Goal: Task Accomplishment & Management: Manage account settings

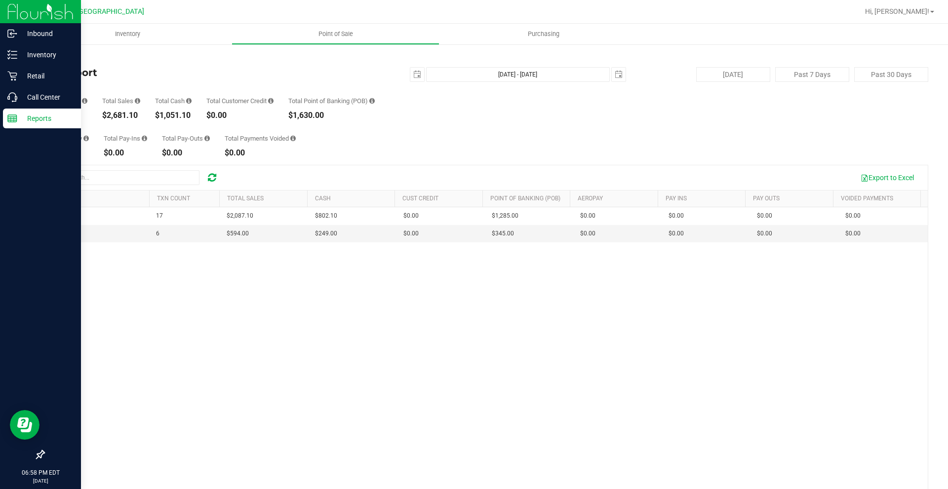
click at [25, 118] on p "Reports" at bounding box center [46, 119] width 59 height 12
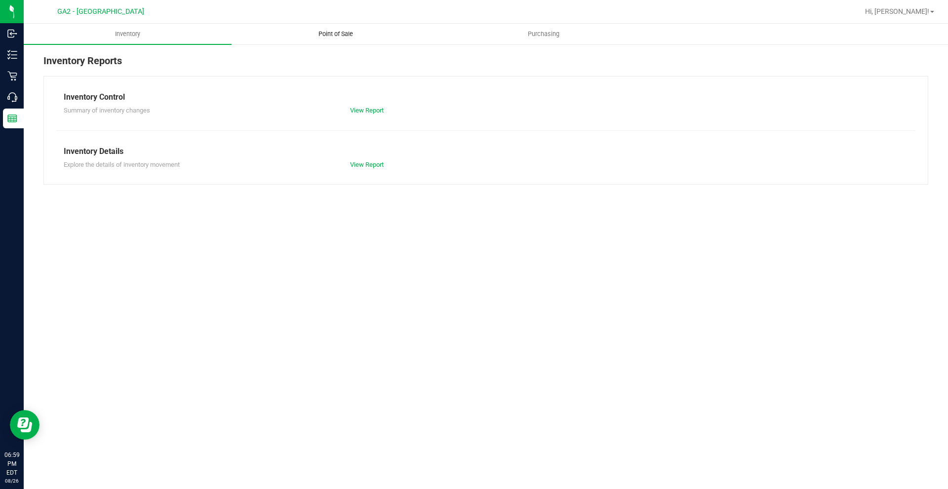
click at [324, 36] on span "Point of Sale" at bounding box center [335, 34] width 61 height 9
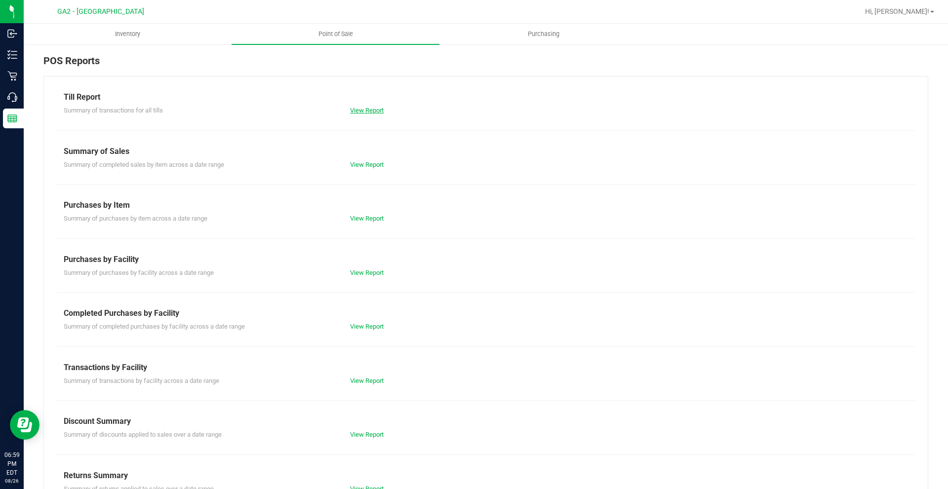
click at [378, 110] on link "View Report" at bounding box center [367, 110] width 34 height 7
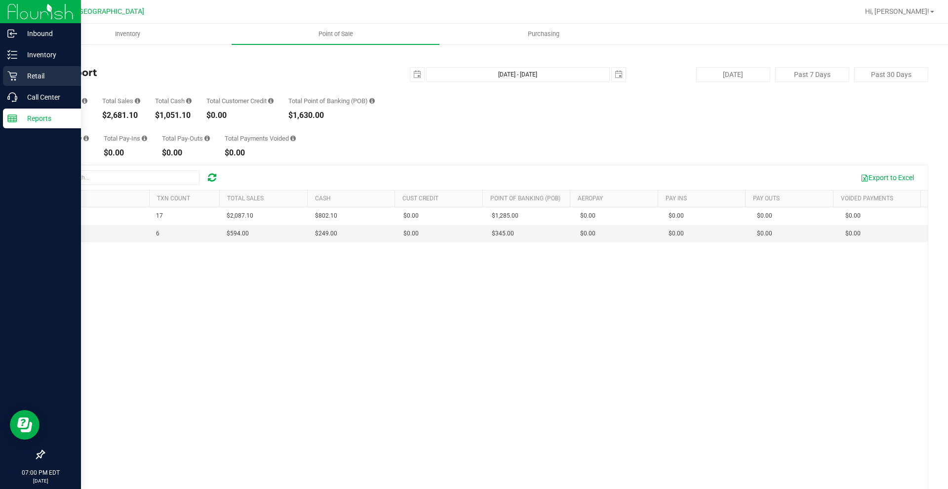
click at [33, 76] on p "Retail" at bounding box center [46, 76] width 59 height 12
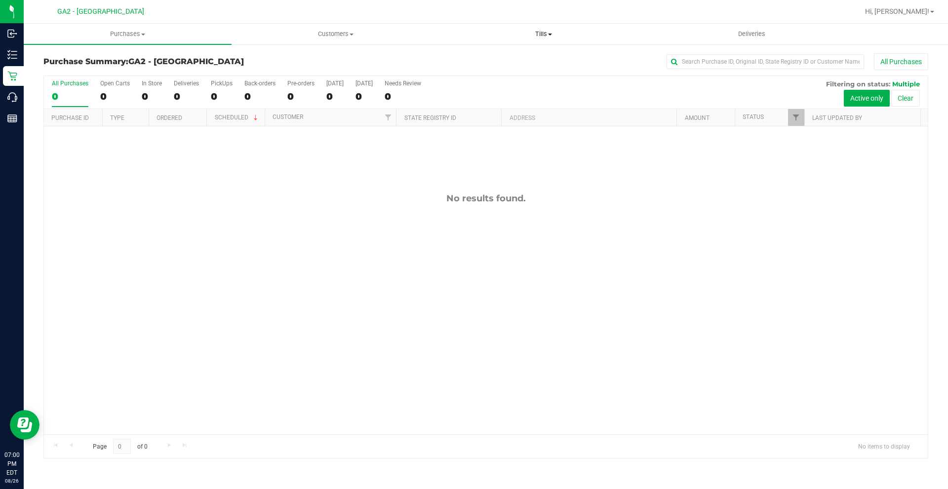
click at [553, 32] on span "Tills" at bounding box center [543, 34] width 207 height 9
click at [514, 59] on li "Manage tills" at bounding box center [543, 60] width 208 height 12
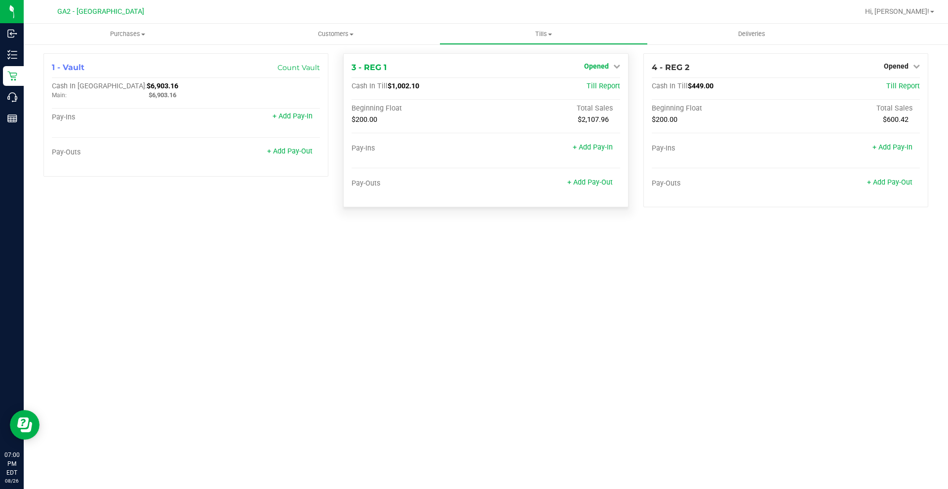
click at [608, 66] on span "Opened" at bounding box center [596, 66] width 25 height 8
click at [604, 88] on link "Close Till" at bounding box center [597, 87] width 27 height 8
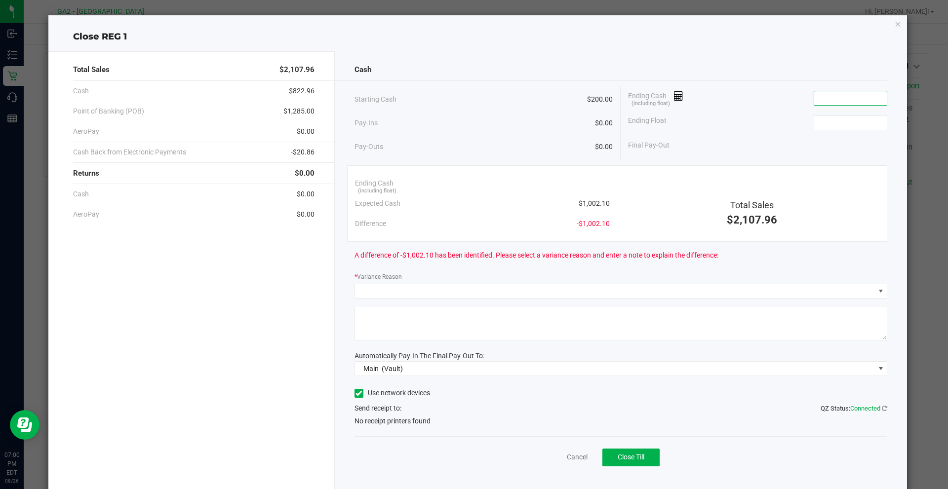
click at [825, 99] on input at bounding box center [850, 98] width 73 height 14
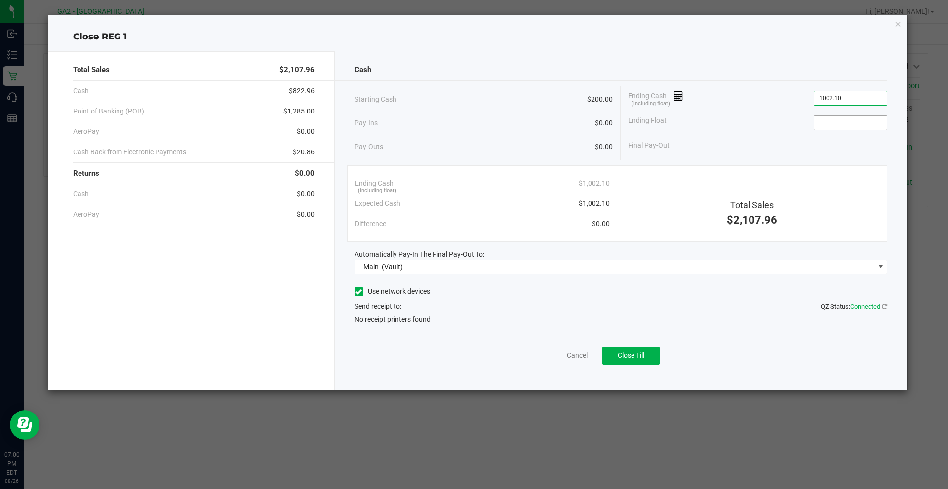
type input "$1,002.10"
click at [843, 120] on input at bounding box center [850, 123] width 73 height 14
type input "$200.00"
click at [841, 146] on div "Final Pay-Out $802.10" at bounding box center [757, 145] width 259 height 20
click at [364, 291] on label "Use network devices" at bounding box center [393, 291] width 76 height 10
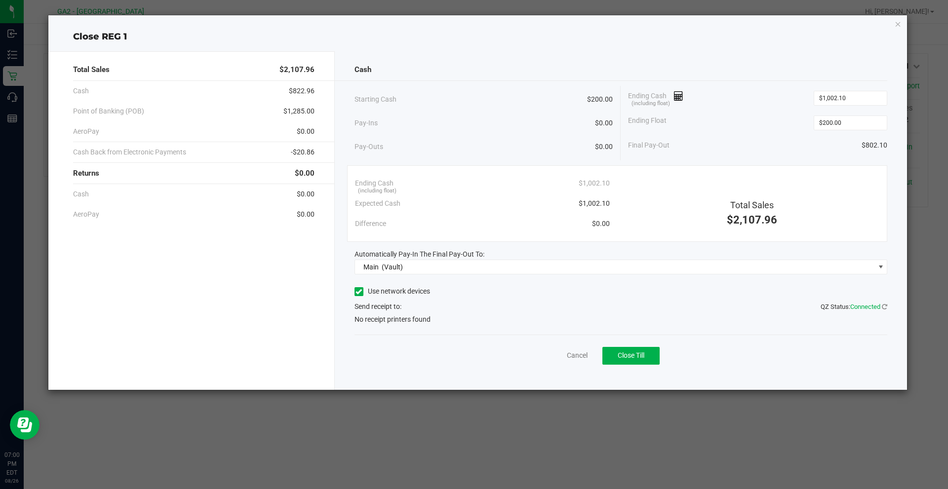
click at [0, 0] on input "Use network devices" at bounding box center [0, 0] width 0 height 0
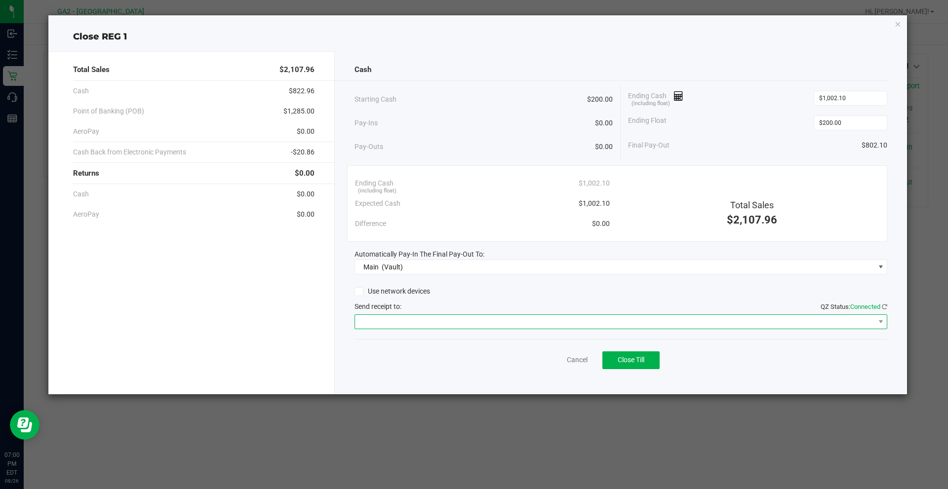
click at [431, 326] on span at bounding box center [615, 322] width 520 height 14
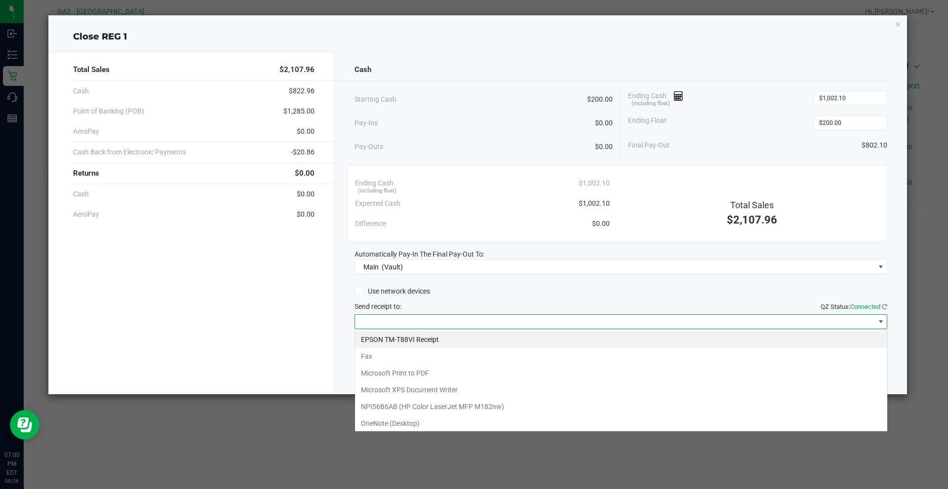
scroll to position [15, 533]
click at [449, 337] on Receipt "EPSON TM-T88VI Receipt" at bounding box center [621, 339] width 532 height 17
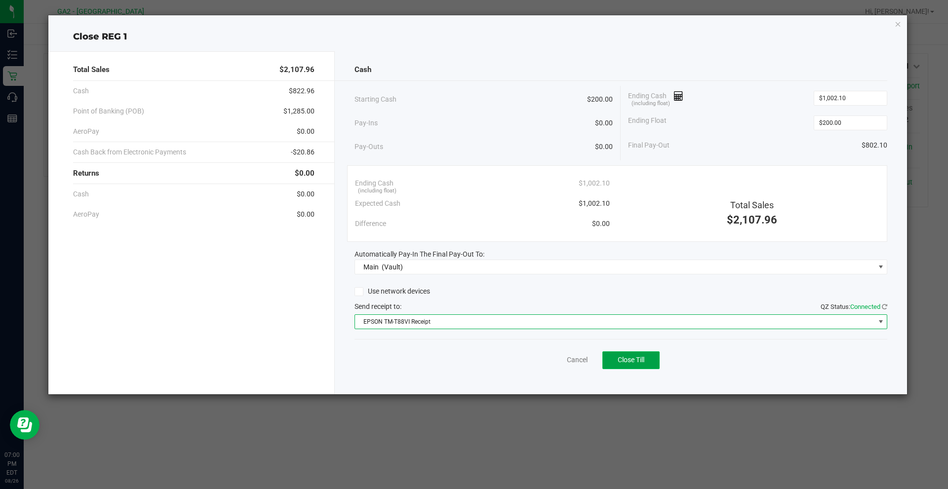
click at [649, 358] on button "Close Till" at bounding box center [630, 361] width 57 height 18
click at [899, 25] on icon "button" at bounding box center [898, 24] width 7 height 12
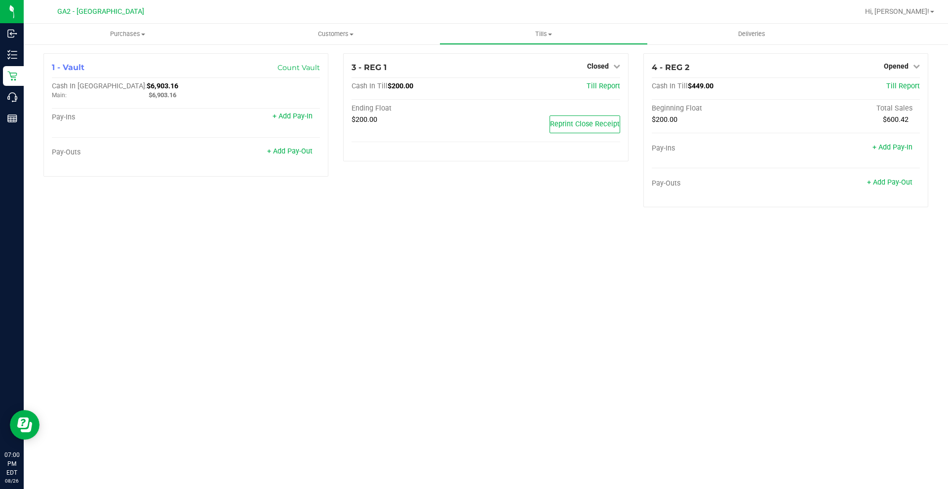
click at [615, 255] on div "Purchases Summary of purchases Fulfillment All purchases Customers All customer…" at bounding box center [486, 257] width 924 height 466
click at [918, 12] on span "Hi, [PERSON_NAME]!" at bounding box center [897, 11] width 64 height 8
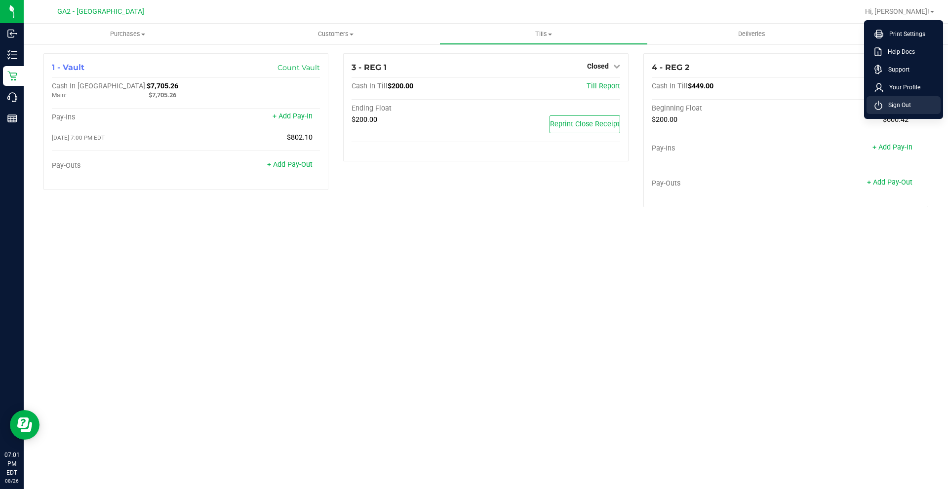
click at [897, 102] on span "Sign Out" at bounding box center [896, 105] width 29 height 10
